Goal: Task Accomplishment & Management: Use online tool/utility

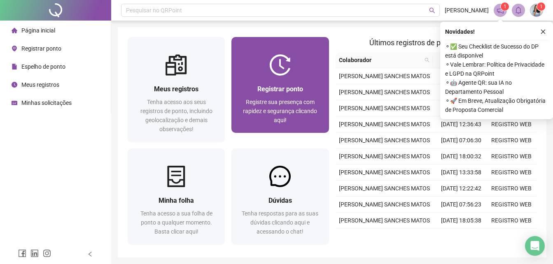
click at [280, 82] on div "Registrar ponto Registre sua presença com rapidez e segurança clicando aqui!" at bounding box center [279, 104] width 97 height 57
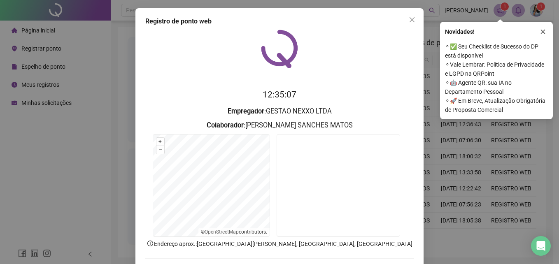
scroll to position [39, 0]
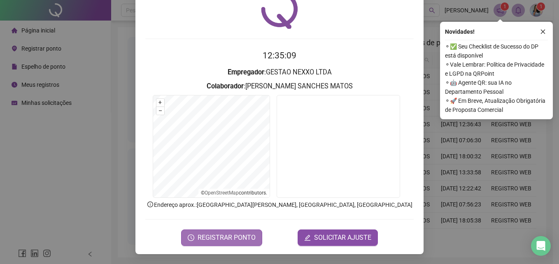
click at [229, 237] on span "REGISTRAR PONTO" at bounding box center [227, 238] width 58 height 10
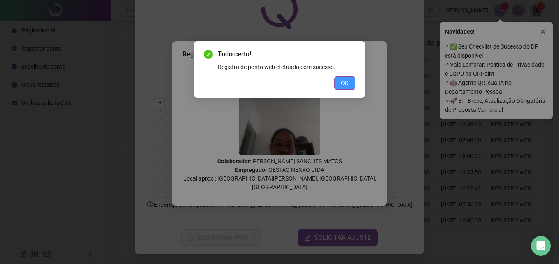
click at [354, 83] on button "OK" at bounding box center [344, 83] width 21 height 13
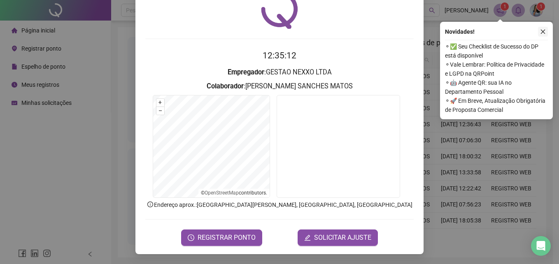
click at [544, 30] on icon "close" at bounding box center [543, 32] width 6 height 6
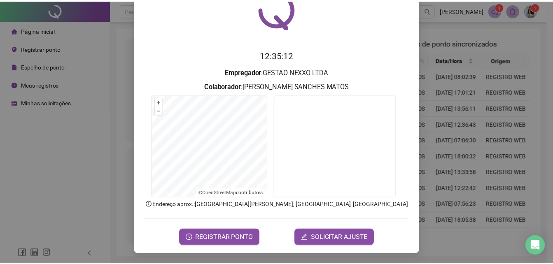
scroll to position [0, 0]
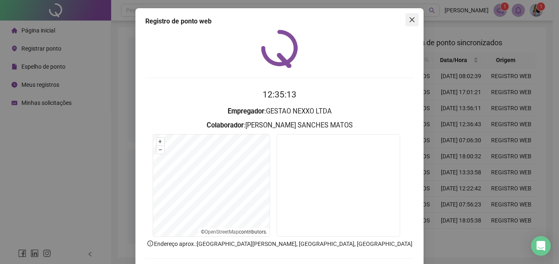
click at [412, 19] on icon "close" at bounding box center [412, 19] width 7 height 7
